Goal: Information Seeking & Learning: Learn about a topic

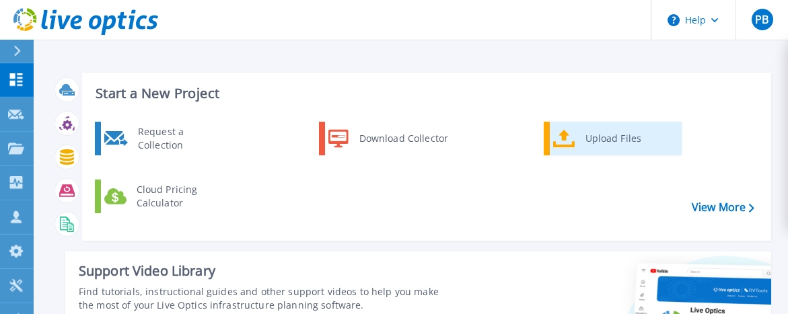
click at [593, 145] on div "Upload Files" at bounding box center [629, 138] width 100 height 27
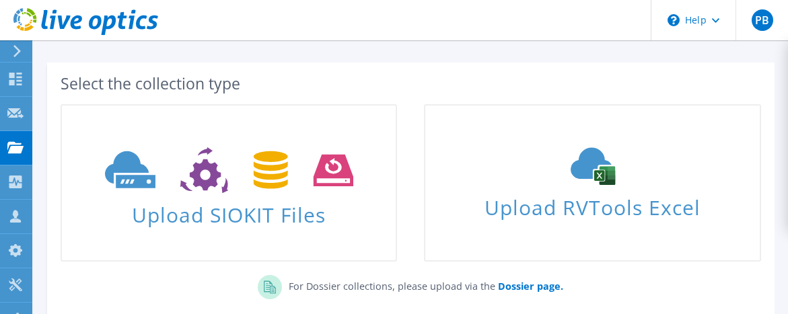
scroll to position [67, 0]
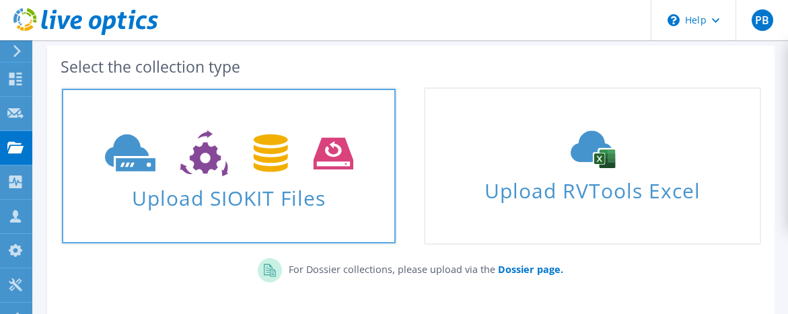
click at [258, 158] on use at bounding box center [229, 154] width 248 height 46
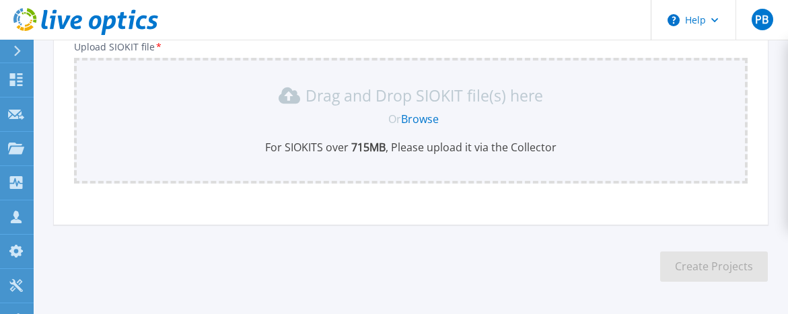
scroll to position [88, 0]
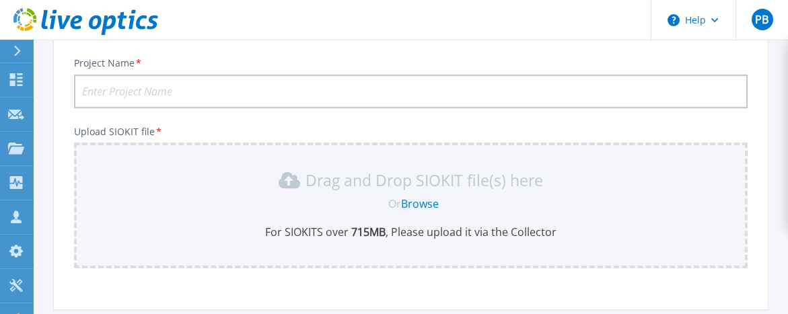
click at [164, 94] on input "Project Name *" at bounding box center [411, 92] width 674 height 34
click at [207, 90] on input "CF infrastructure upgrade 2026" at bounding box center [411, 92] width 674 height 34
drag, startPoint x: 217, startPoint y: 91, endPoint x: 205, endPoint y: 94, distance: 12.6
click at [213, 94] on input "CF infrastructure upgrade 2026" at bounding box center [411, 92] width 674 height 34
click at [209, 91] on input "CF infrastructure upgrade 2026" at bounding box center [411, 92] width 674 height 34
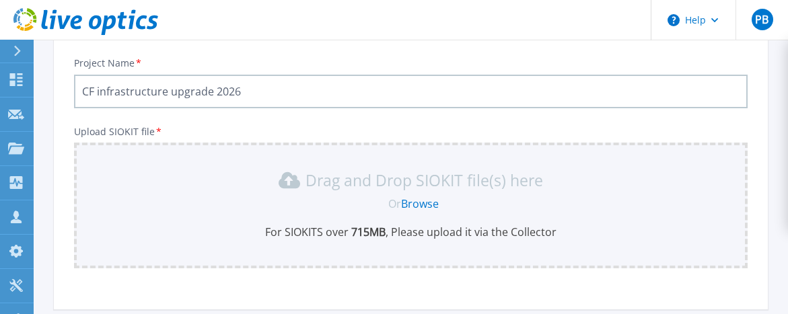
drag, startPoint x: 211, startPoint y: 92, endPoint x: 164, endPoint y: 85, distance: 48.3
click at [164, 85] on input "CF infrastructure upgrade 2026" at bounding box center [411, 92] width 674 height 34
click at [173, 94] on input "CF infrastructure upgrade 2026" at bounding box center [411, 92] width 674 height 34
drag, startPoint x: 168, startPoint y: 90, endPoint x: 215, endPoint y: 96, distance: 46.9
click at [215, 96] on input "CF infrastructure upgrade 2026" at bounding box center [411, 92] width 674 height 34
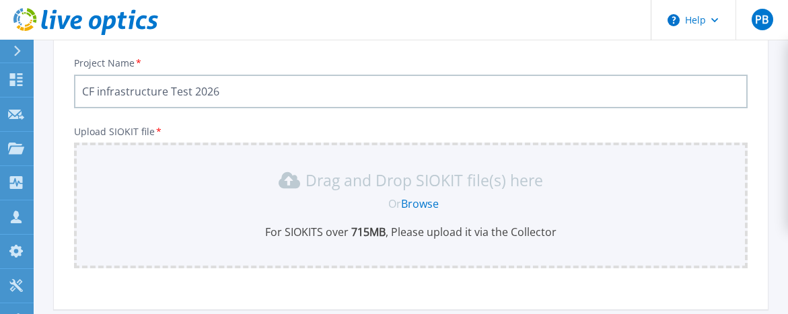
type input "CF infrastructure Test 2026"
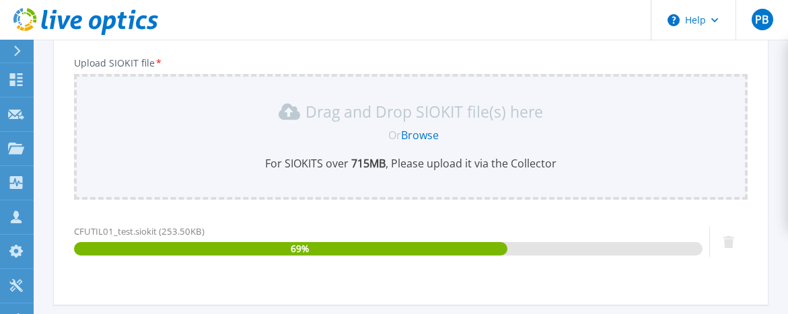
scroll to position [286, 0]
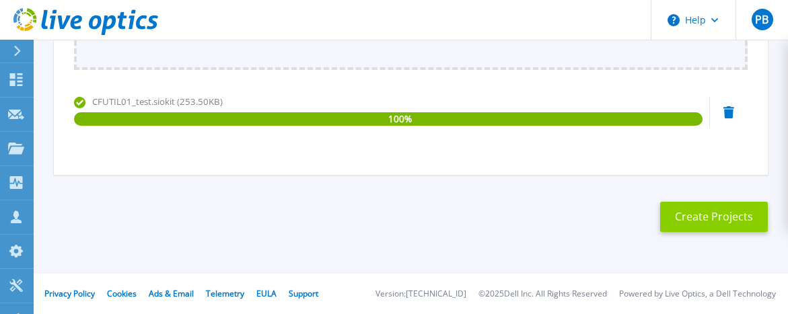
click at [731, 221] on button "Create Projects" at bounding box center [715, 217] width 108 height 30
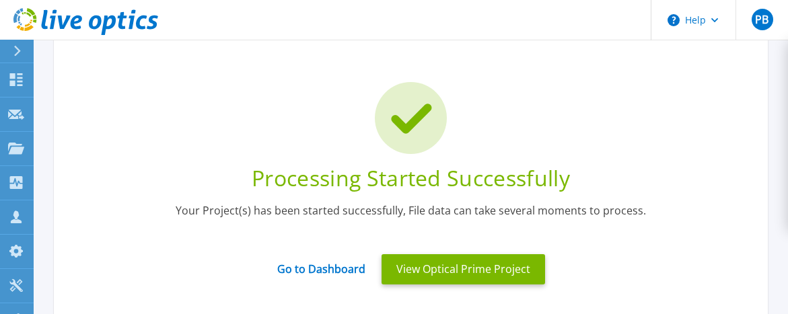
scroll to position [84, 0]
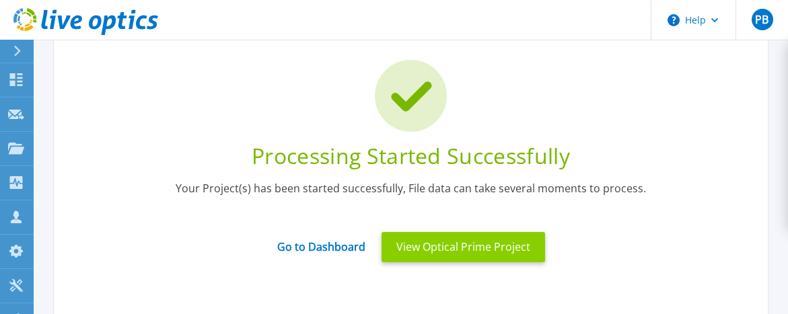
click at [475, 244] on button "View Optical Prime Project" at bounding box center [464, 247] width 164 height 30
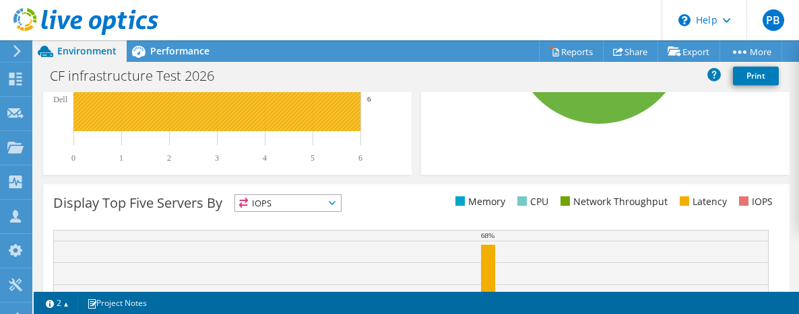
scroll to position [269, 0]
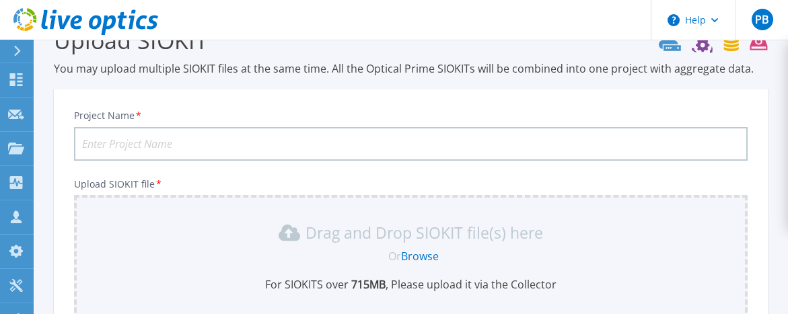
scroll to position [222, 0]
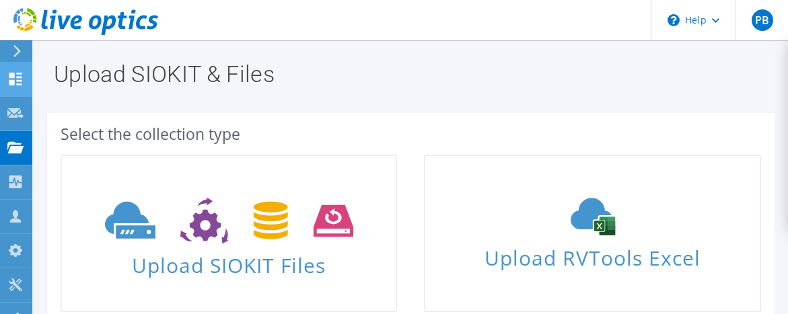
click at [18, 81] on use at bounding box center [15, 79] width 13 height 13
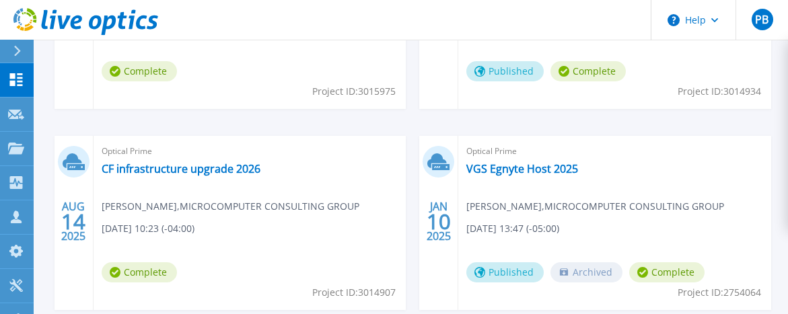
scroll to position [539, 0]
click at [492, 172] on link "VGS Egnyte Host 2025" at bounding box center [523, 168] width 112 height 13
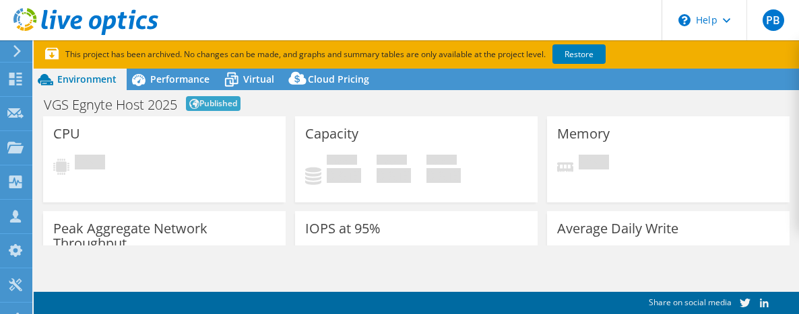
select select "USD"
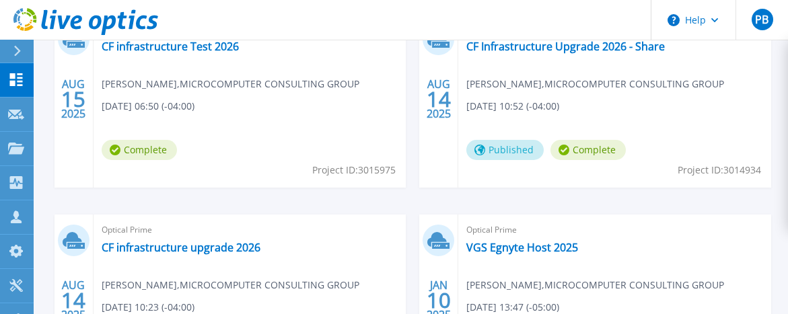
scroll to position [471, 0]
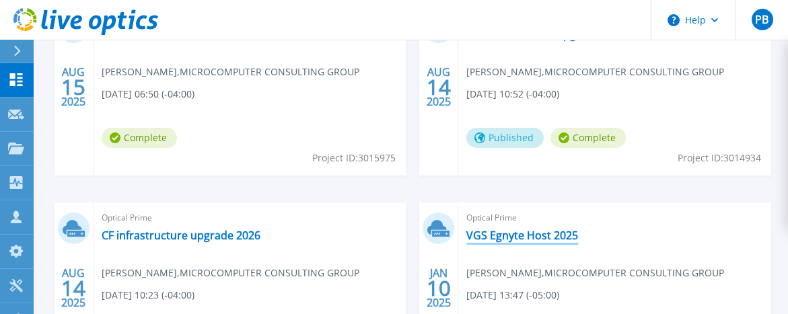
click at [560, 236] on link "VGS Egnyte Host 2025" at bounding box center [523, 235] width 112 height 13
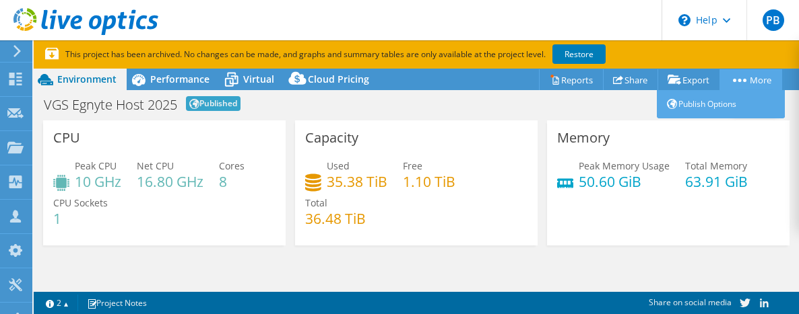
click at [752, 81] on link "More" at bounding box center [750, 79] width 63 height 21
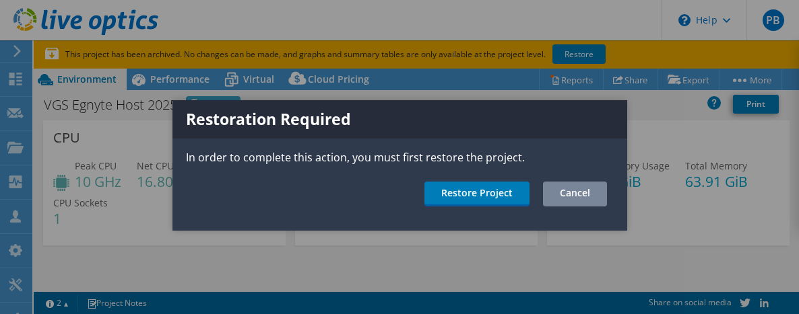
click at [583, 197] on link "Cancel" at bounding box center [575, 194] width 64 height 25
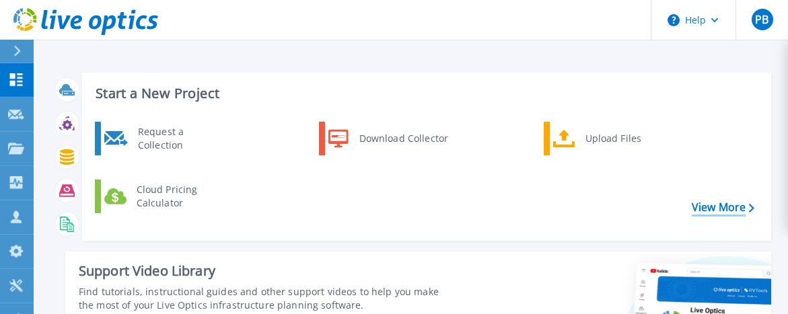
click at [712, 203] on link "View More" at bounding box center [723, 207] width 63 height 13
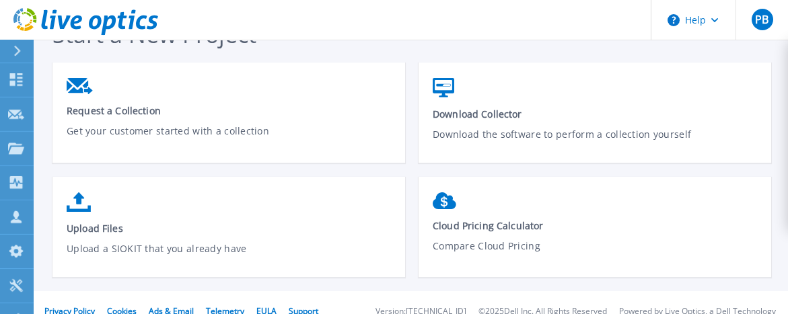
scroll to position [50, 0]
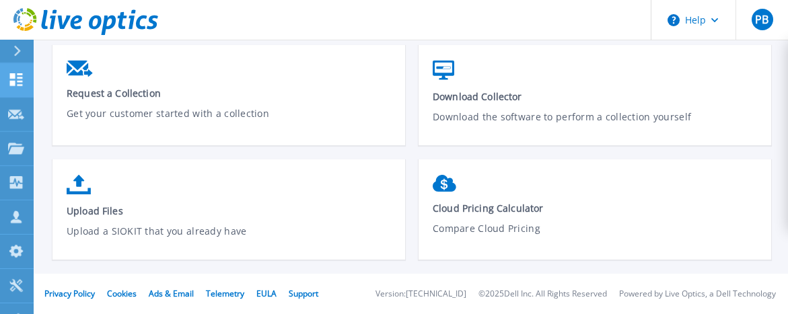
click at [7, 79] on link "Dashboard Dashboard" at bounding box center [17, 80] width 34 height 34
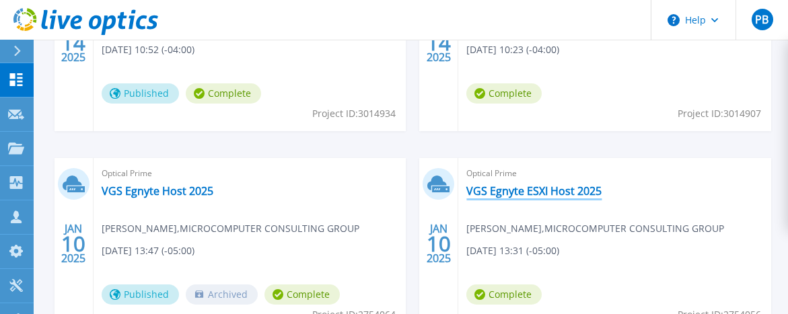
scroll to position [741, 0]
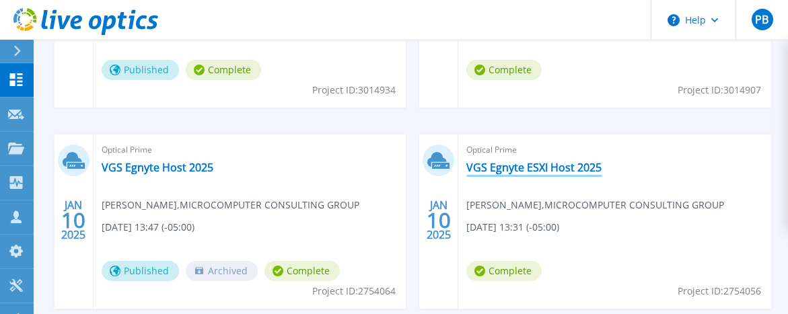
click at [512, 174] on link "VGS Egnyte ESXI Host 2025" at bounding box center [534, 167] width 135 height 13
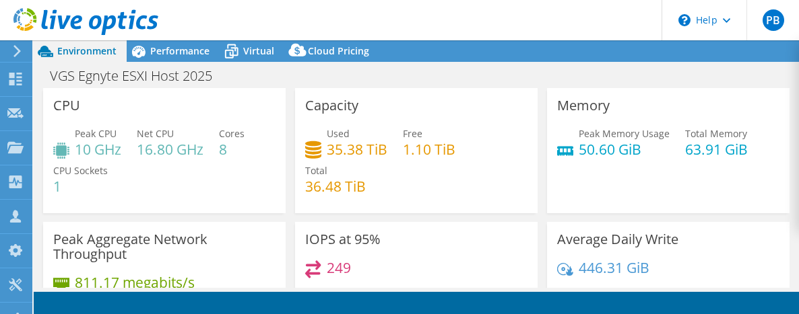
select select "USEast"
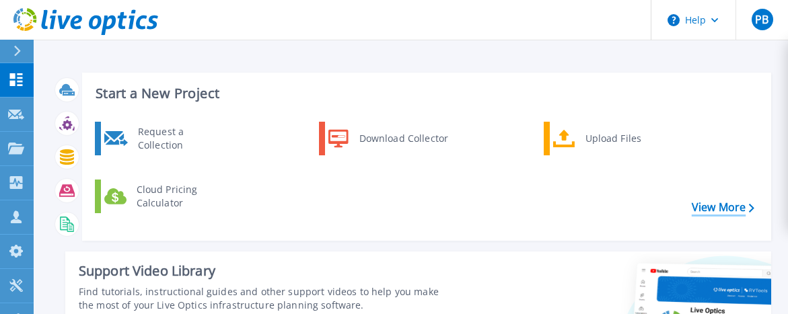
click at [713, 207] on link "View More" at bounding box center [723, 207] width 63 height 13
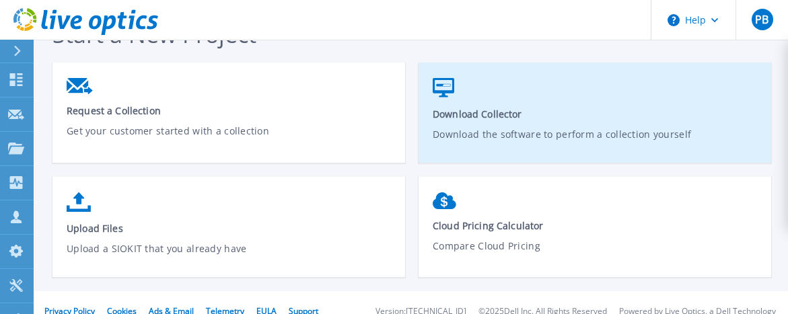
scroll to position [50, 0]
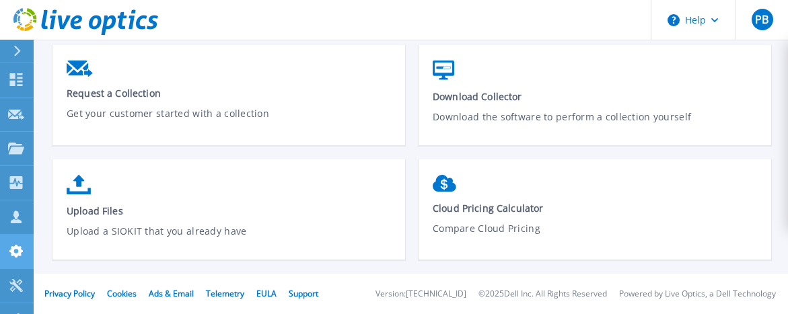
click at [17, 250] on icon at bounding box center [16, 251] width 16 height 13
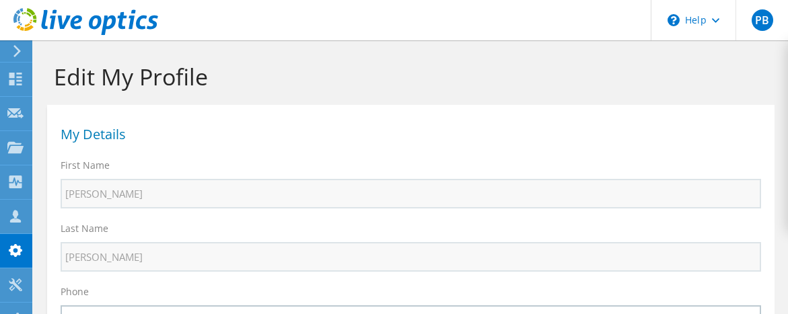
select select "224"
click at [13, 279] on icon at bounding box center [15, 285] width 16 height 13
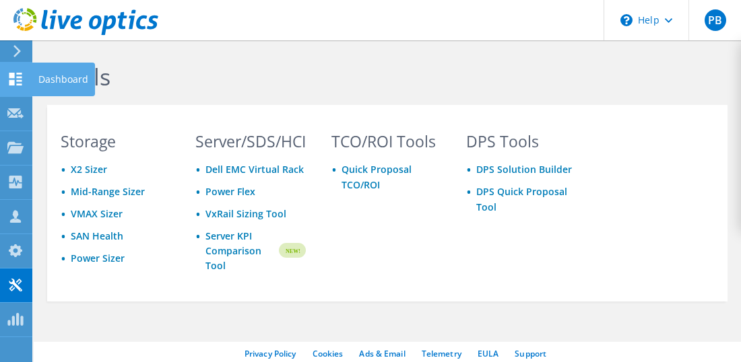
click at [57, 80] on div "Dashboard" at bounding box center [63, 80] width 63 height 34
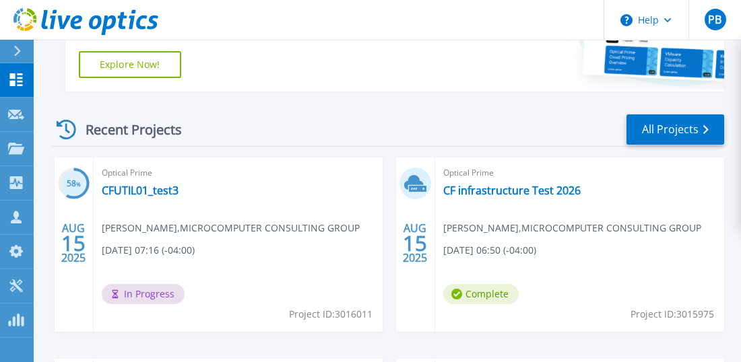
scroll to position [337, 0]
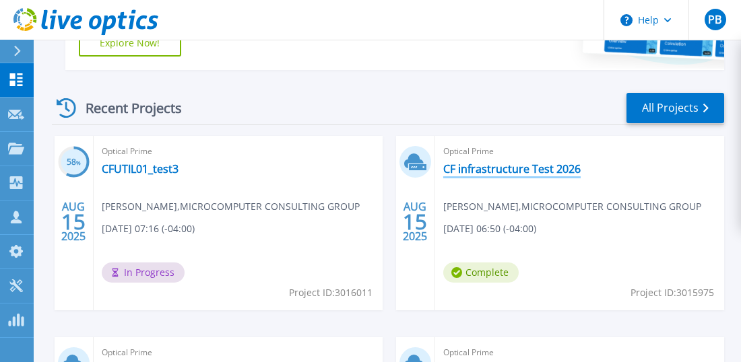
click at [552, 170] on link "CF infrastructure Test 2026" at bounding box center [511, 168] width 137 height 13
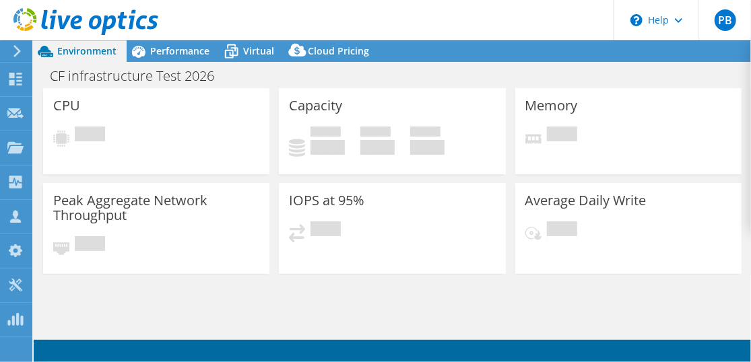
select select "USD"
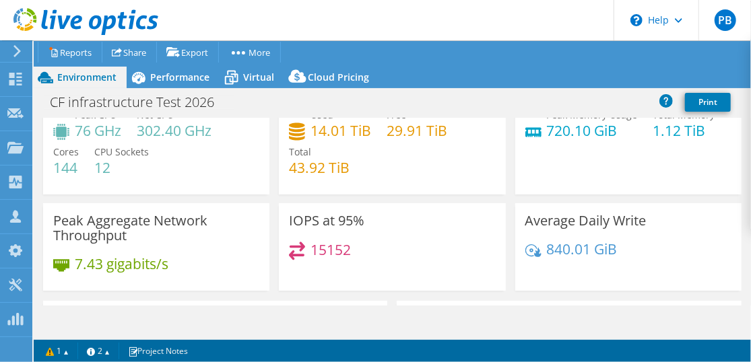
scroll to position [67, 0]
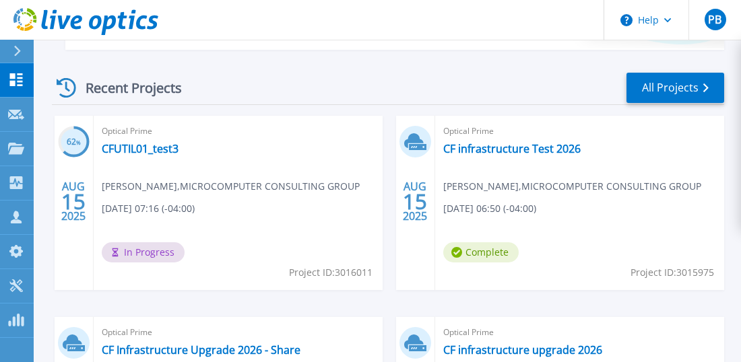
scroll to position [337, 0]
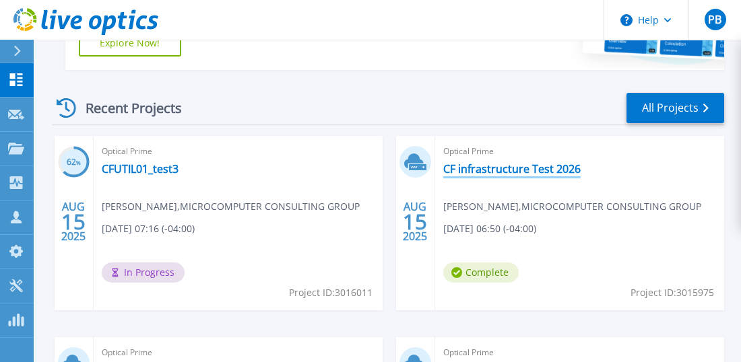
click at [492, 174] on link "CF infrastructure Test 2026" at bounding box center [511, 168] width 137 height 13
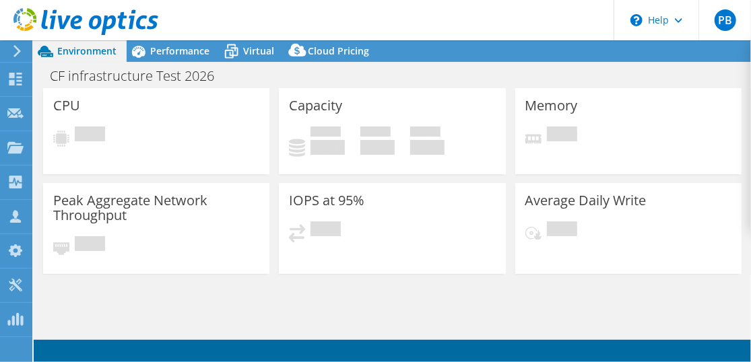
select select "USD"
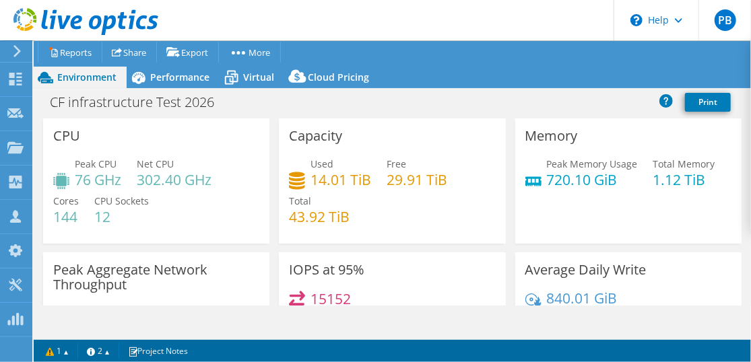
drag, startPoint x: 133, startPoint y: 134, endPoint x: 140, endPoint y: 108, distance: 26.5
click at [133, 134] on div "CPU Peak CPU 76 GHz Net CPU 302.40 GHz Cores 144 CPU Sockets 12" at bounding box center [156, 181] width 226 height 125
click at [246, 75] on span "Virtual" at bounding box center [258, 77] width 31 height 13
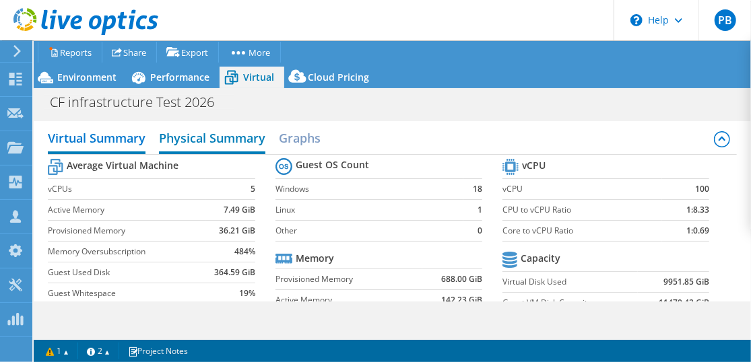
click at [215, 136] on h2 "Physical Summary" at bounding box center [212, 140] width 106 height 30
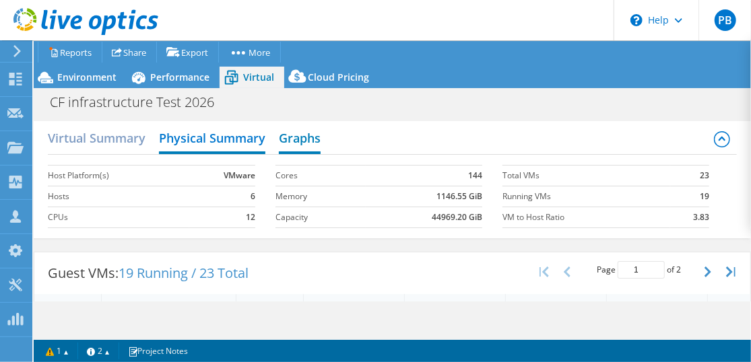
click at [299, 131] on h2 "Graphs" at bounding box center [300, 140] width 42 height 30
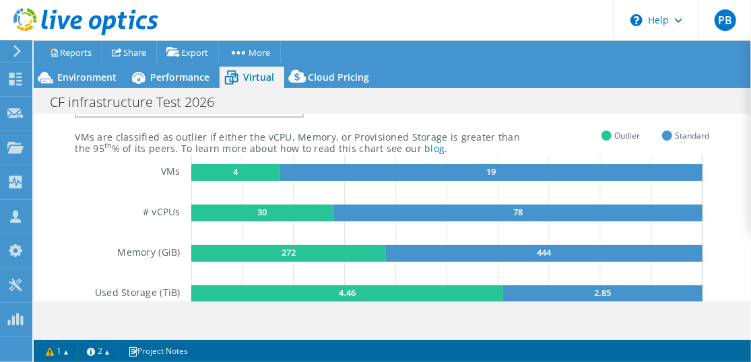
scroll to position [67, 0]
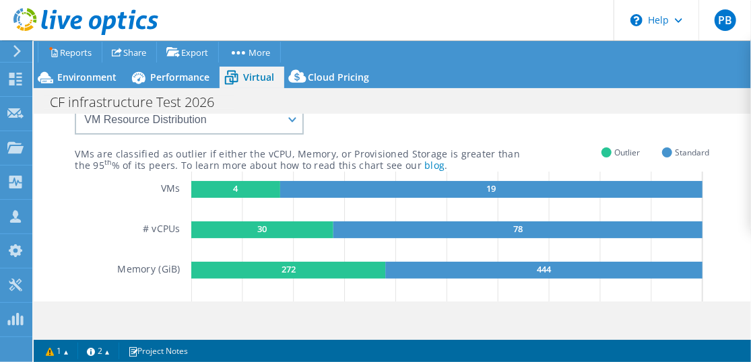
click at [269, 187] on rect at bounding box center [235, 189] width 89 height 17
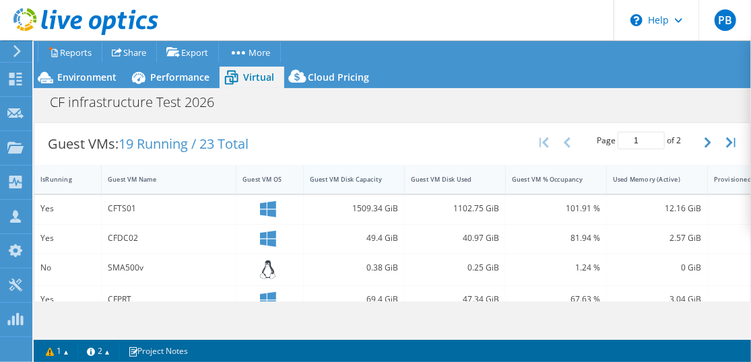
scroll to position [376, 0]
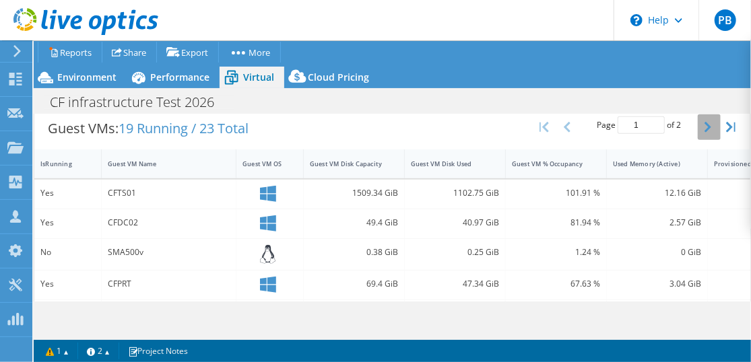
click at [702, 125] on button "button" at bounding box center [709, 127] width 23 height 26
type input "2"
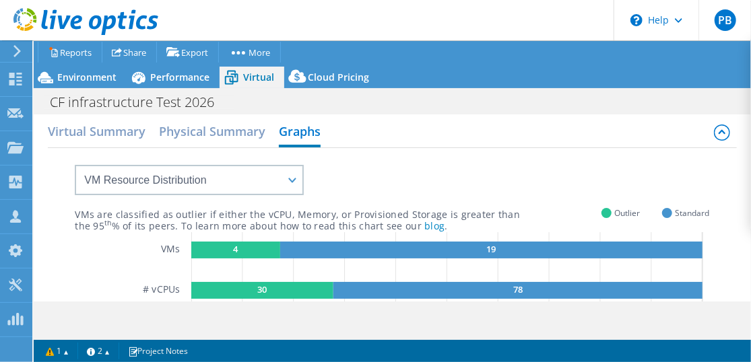
scroll to position [0, 0]
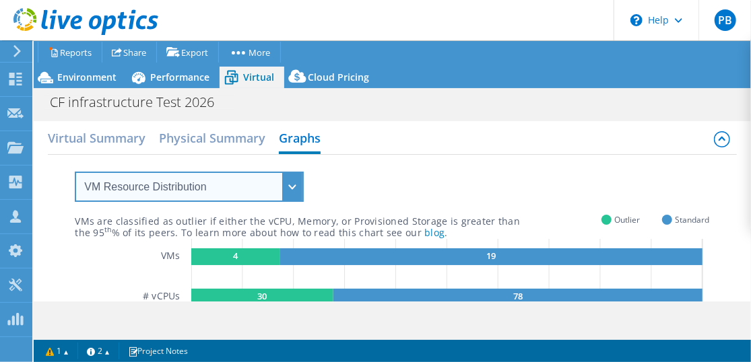
click at [292, 182] on select "VM Resource Distribution Provisioning Contrast Over Provisioning" at bounding box center [189, 187] width 229 height 30
click at [75, 172] on select "VM Resource Distribution Provisioning Contrast Over Provisioning" at bounding box center [189, 187] width 229 height 30
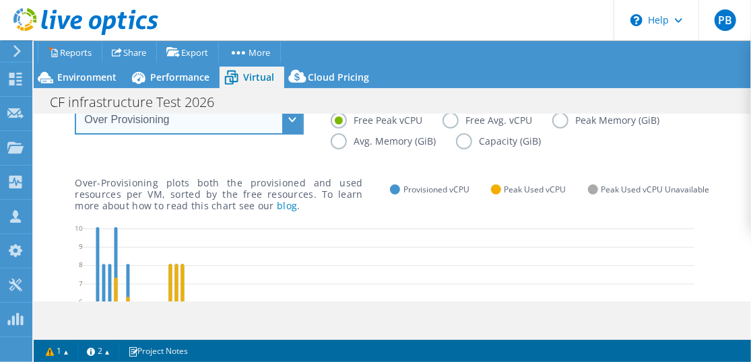
scroll to position [135, 0]
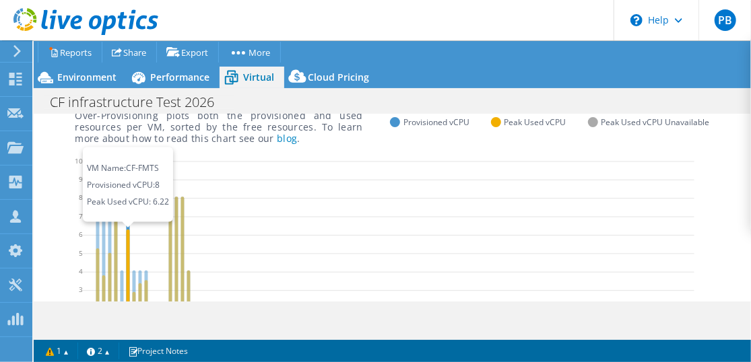
click at [128, 235] on icon at bounding box center [128, 288] width 3 height 116
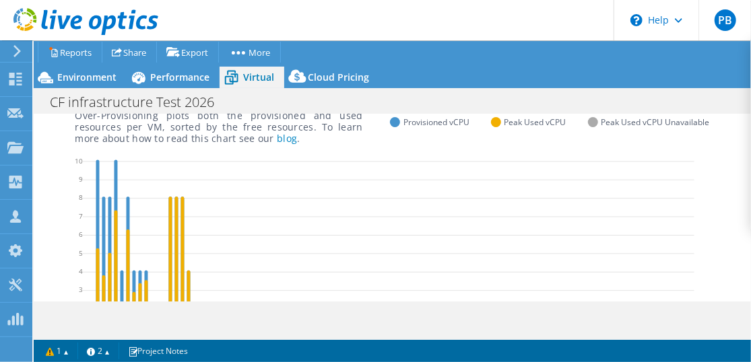
click at [172, 245] on icon at bounding box center [388, 256] width 611 height 202
click at [172, 243] on icon at bounding box center [388, 256] width 611 height 202
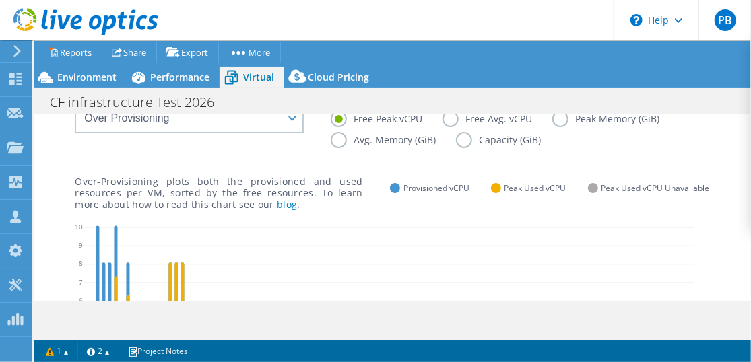
scroll to position [0, 0]
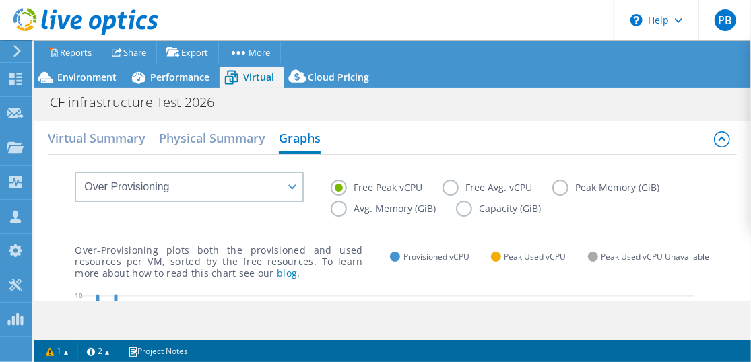
click at [380, 204] on label "Avg. Memory (GiB)" at bounding box center [393, 209] width 125 height 16
click at [0, 0] on input "Avg. Memory (GiB)" at bounding box center [0, 0] width 0 height 0
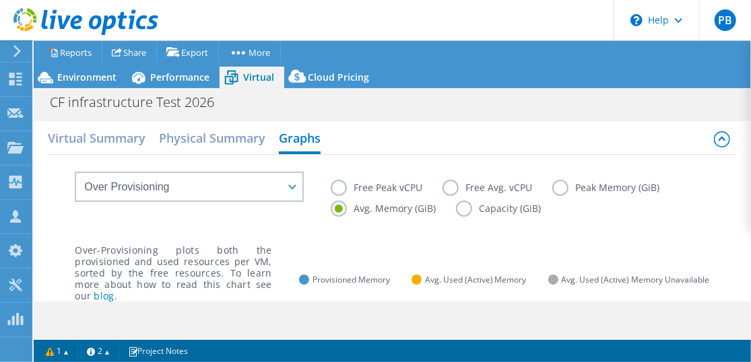
click at [566, 187] on label "Peak Memory (GiB)" at bounding box center [615, 188] width 127 height 16
click at [0, 0] on input "Peak Memory (GiB)" at bounding box center [0, 0] width 0 height 0
click at [474, 208] on label "Capacity (GiB)" at bounding box center [508, 209] width 105 height 16
click at [0, 0] on input "Capacity (GiB)" at bounding box center [0, 0] width 0 height 0
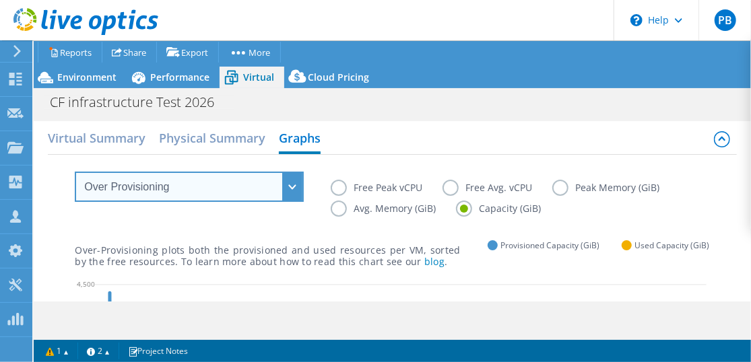
click at [289, 191] on select "VM Resource Distribution Provisioning Contrast Over Provisioning" at bounding box center [189, 187] width 229 height 30
select select "Provisioning Contrast"
click at [75, 172] on select "VM Resource Distribution Provisioning Contrast Over Provisioning" at bounding box center [189, 187] width 229 height 30
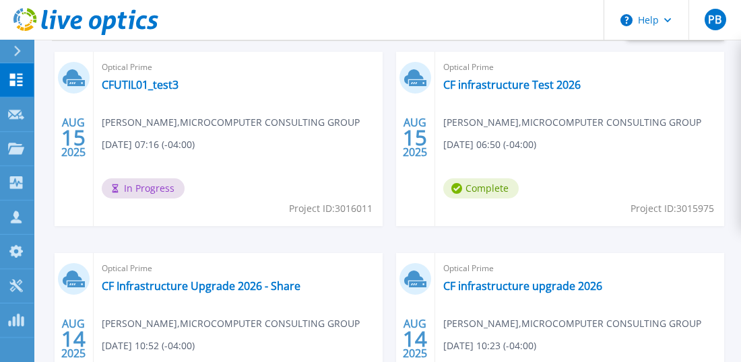
scroll to position [471, 0]
